Goal: Task Accomplishment & Management: Complete application form

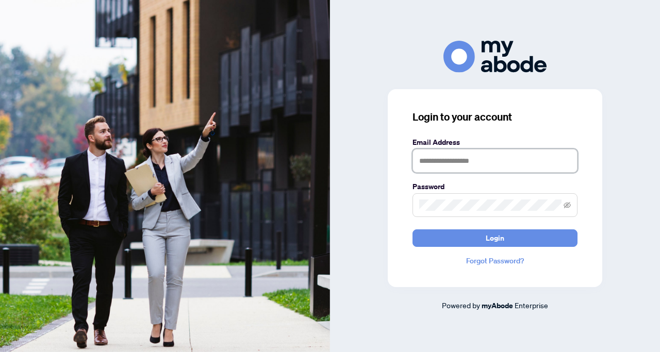
click at [434, 165] on input "text" at bounding box center [495, 161] width 165 height 24
type input "**********"
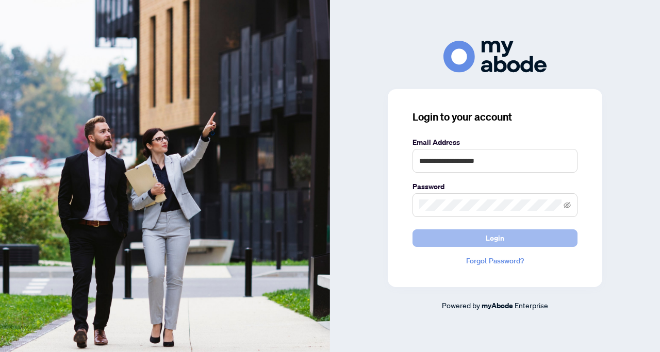
click at [497, 238] on span "Login" at bounding box center [495, 238] width 19 height 17
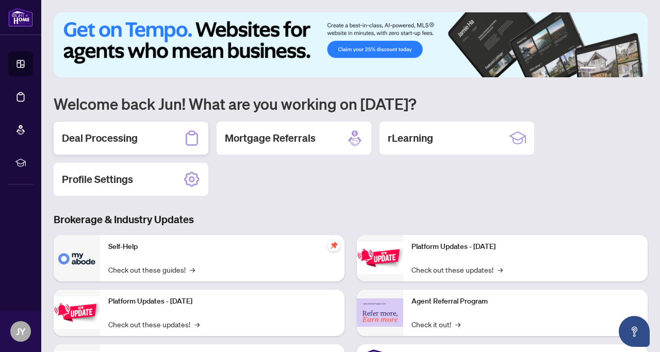
click at [107, 140] on h2 "Deal Processing" at bounding box center [100, 138] width 76 height 14
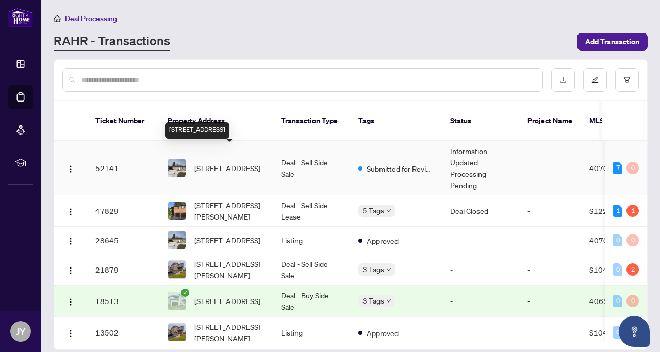
click at [242, 163] on span "[STREET_ADDRESS]" at bounding box center [228, 168] width 66 height 11
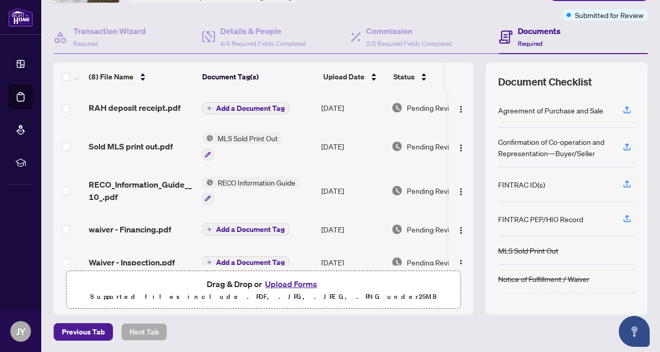
scroll to position [75, 0]
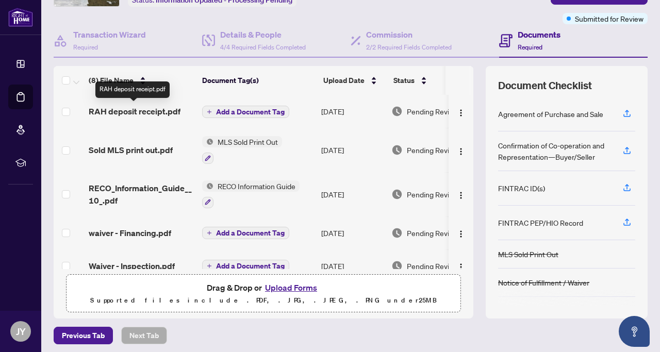
click at [148, 108] on span "RAH deposit receipt.pdf" at bounding box center [135, 111] width 92 height 12
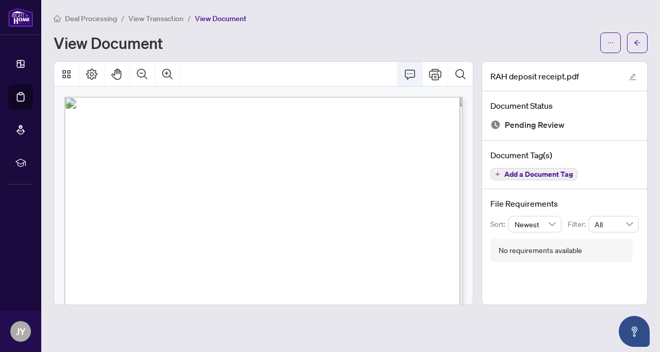
click at [412, 72] on icon "Comment" at bounding box center [410, 74] width 12 height 12
click at [416, 47] on div "View Document" at bounding box center [324, 43] width 541 height 17
click at [94, 70] on icon "Page Layout" at bounding box center [92, 74] width 12 height 12
click at [150, 136] on span "Toronto ON M3C-1W3" at bounding box center [117, 138] width 65 height 6
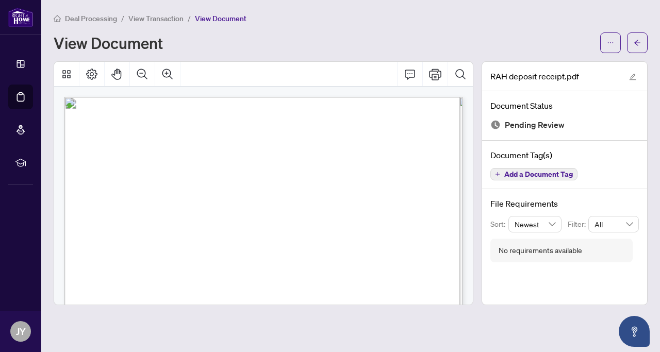
click at [612, 42] on icon "ellipsis" at bounding box center [610, 42] width 7 height 7
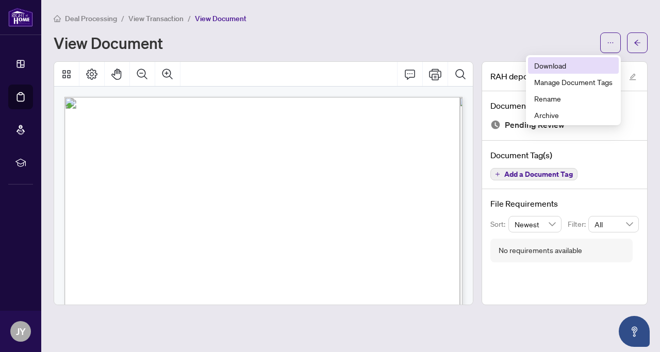
click at [553, 67] on span "Download" at bounding box center [574, 65] width 78 height 11
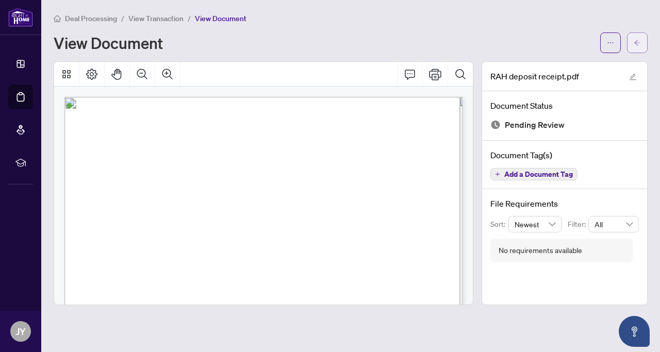
click at [638, 44] on icon "arrow-left" at bounding box center [637, 42] width 7 height 7
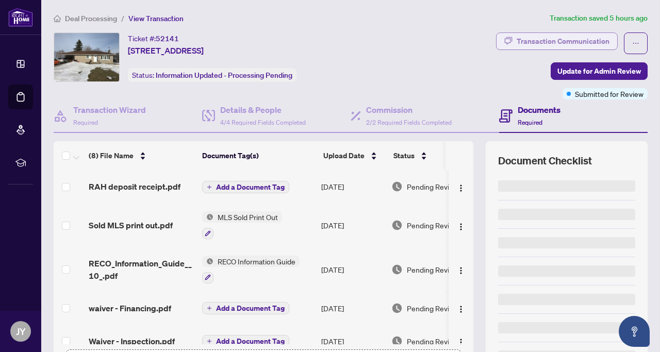
click at [585, 39] on div "Transaction Communication" at bounding box center [563, 41] width 93 height 17
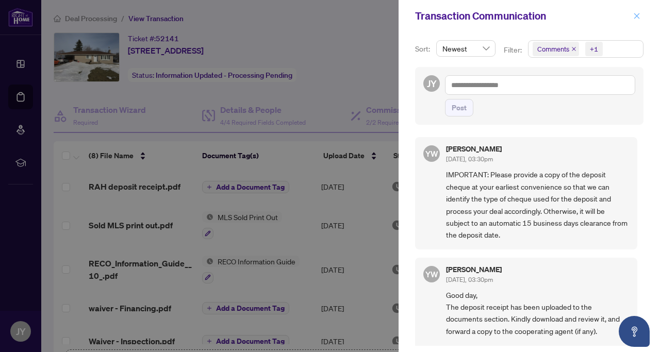
click at [639, 14] on icon "close" at bounding box center [637, 15] width 7 height 7
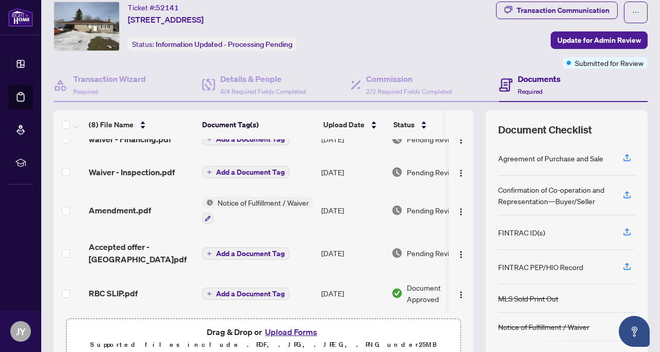
scroll to position [79, 0]
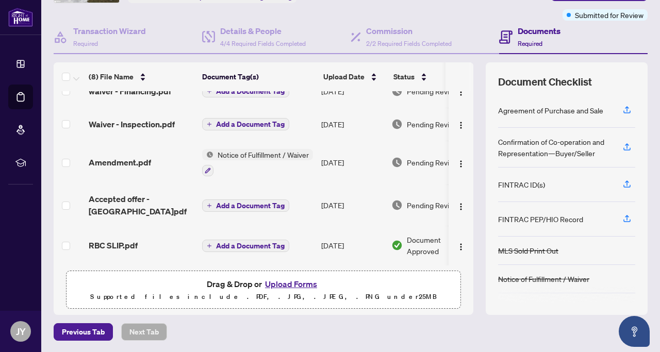
click at [290, 281] on button "Upload Forms" at bounding box center [291, 284] width 58 height 13
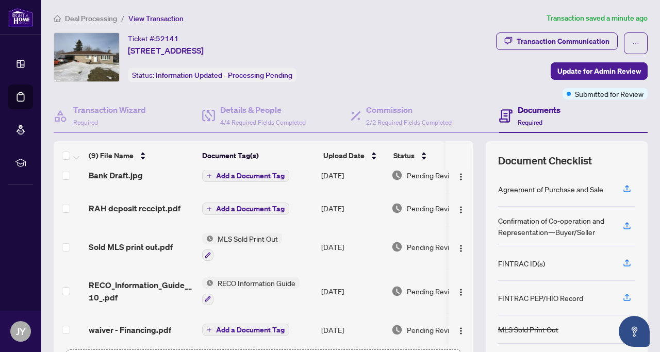
scroll to position [0, 0]
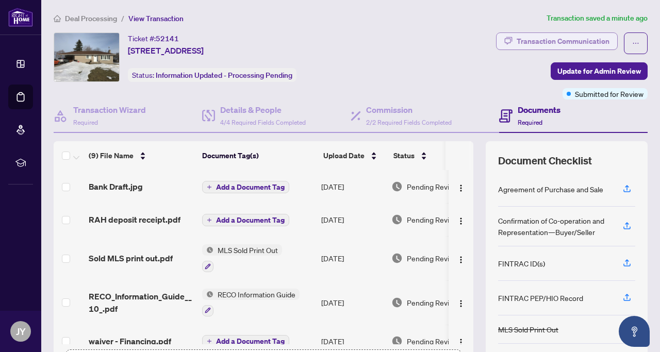
click at [562, 38] on div "Transaction Communication" at bounding box center [563, 41] width 93 height 17
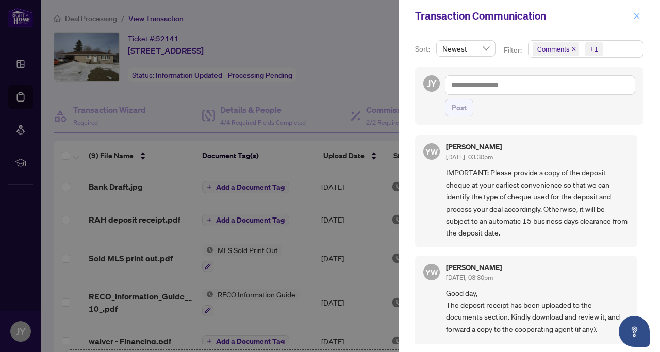
click at [637, 15] on icon "close" at bounding box center [638, 16] width 6 height 6
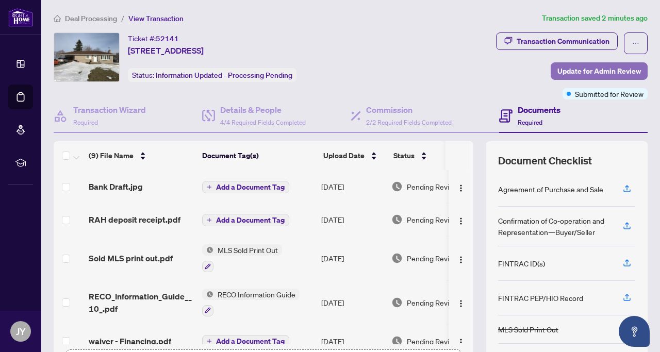
click at [595, 69] on span "Update for Admin Review" at bounding box center [600, 71] width 84 height 17
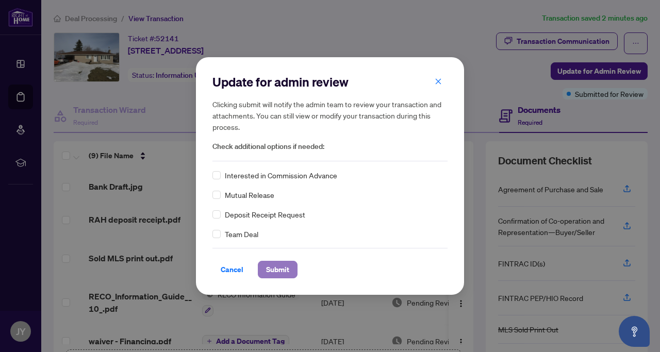
click at [276, 271] on span "Submit" at bounding box center [277, 270] width 23 height 17
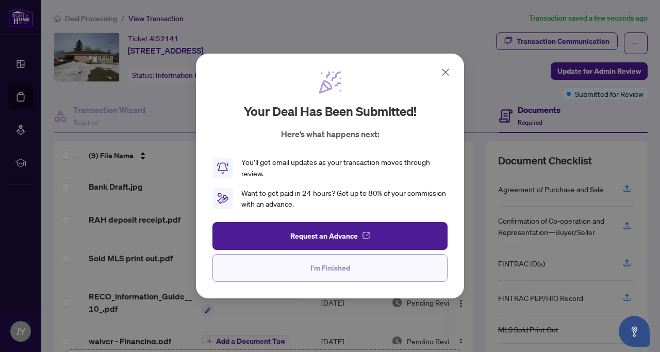
click at [328, 273] on span "I'm Finished" at bounding box center [331, 268] width 40 height 17
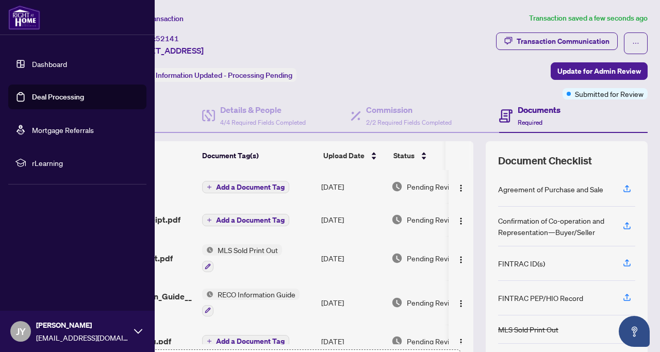
click at [28, 331] on span "JY" at bounding box center [20, 331] width 21 height 21
click at [47, 269] on span "Logout" at bounding box center [41, 270] width 23 height 17
